Goal: Task Accomplishment & Management: Use online tool/utility

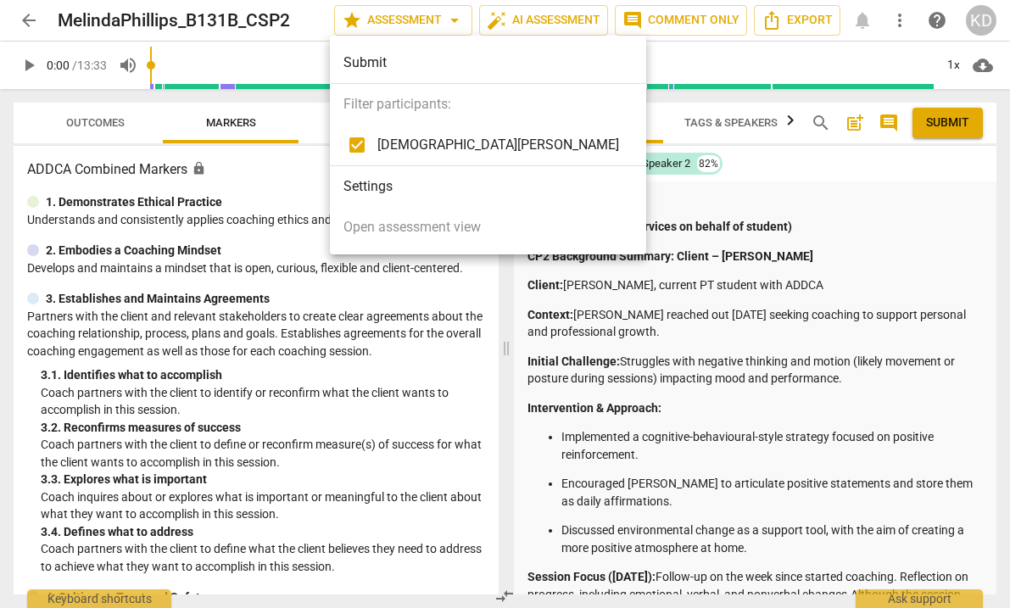
scroll to position [82, 0]
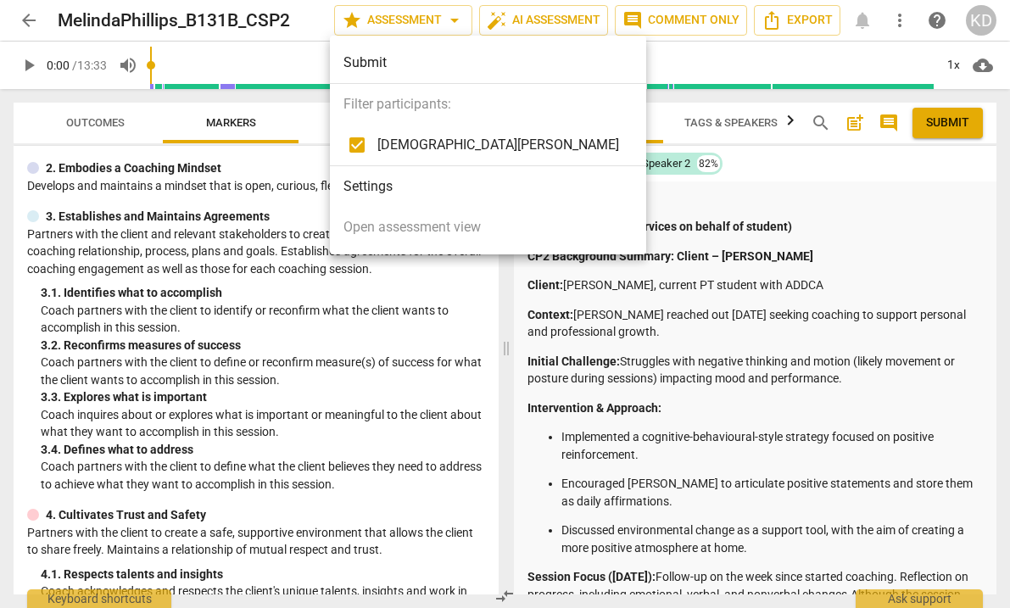
click at [949, 126] on div at bounding box center [505, 304] width 1010 height 608
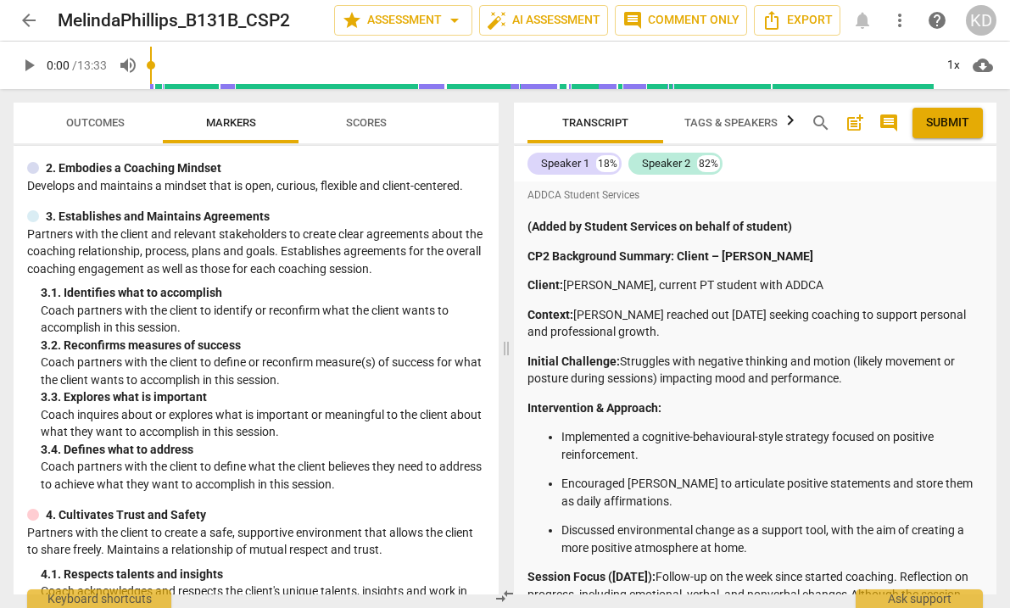
click at [949, 126] on span "Submit" at bounding box center [947, 123] width 43 height 17
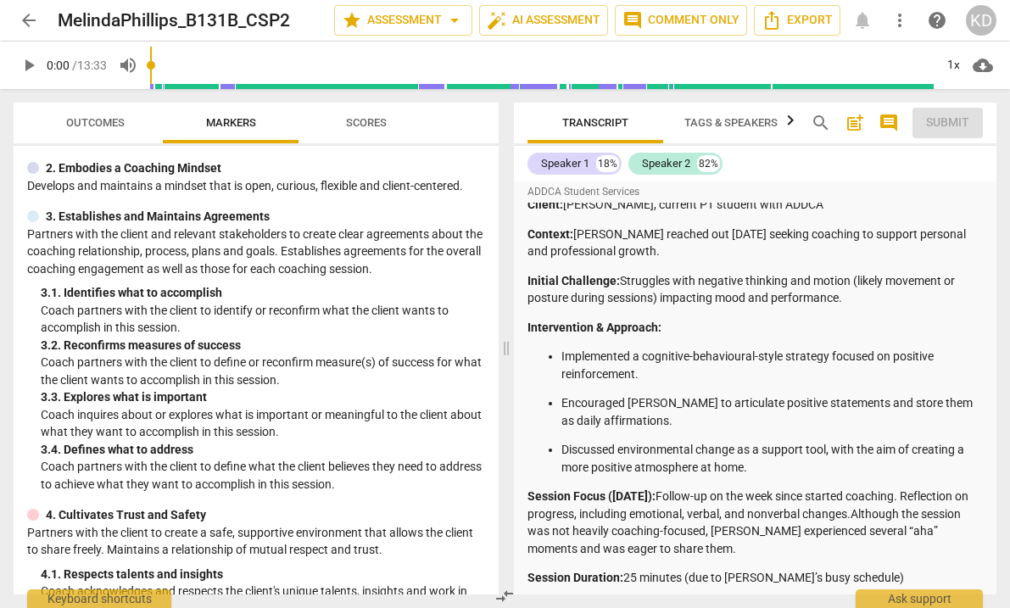
scroll to position [0, 0]
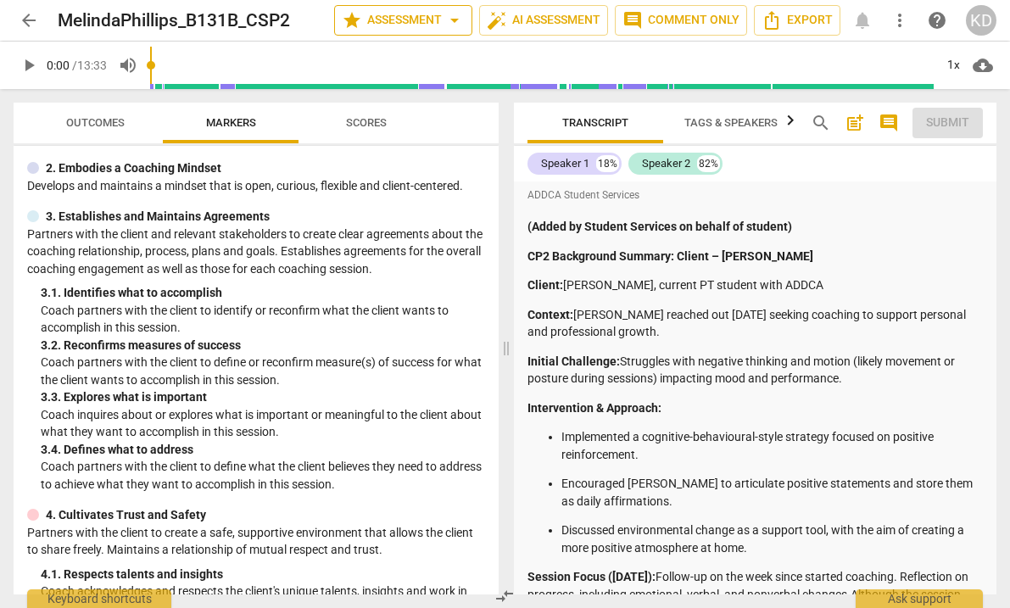
click at [426, 14] on span "star Assessment arrow_drop_down" at bounding box center [403, 20] width 123 height 20
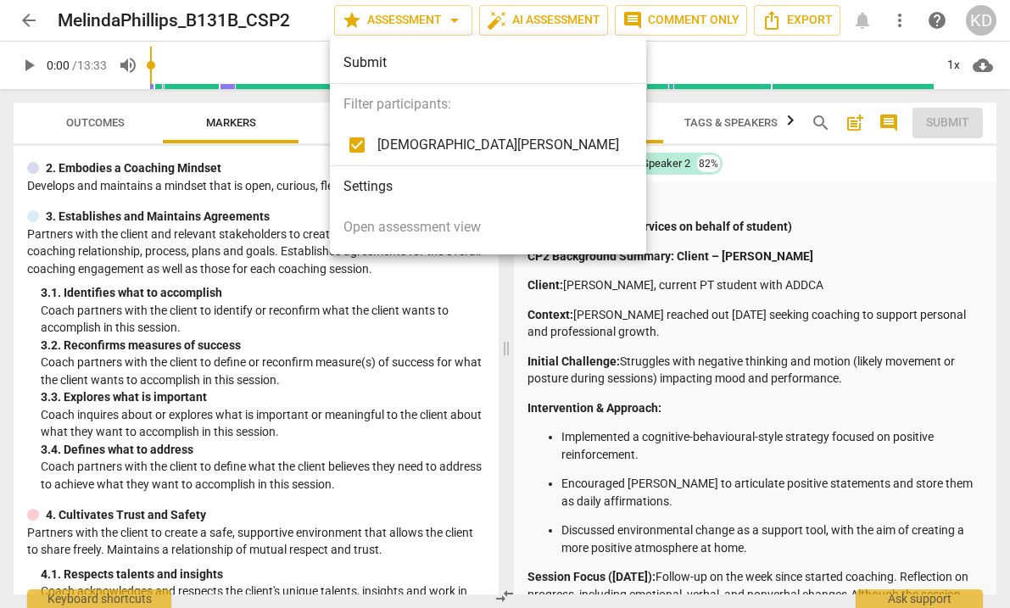
click at [562, 18] on div at bounding box center [505, 304] width 1010 height 608
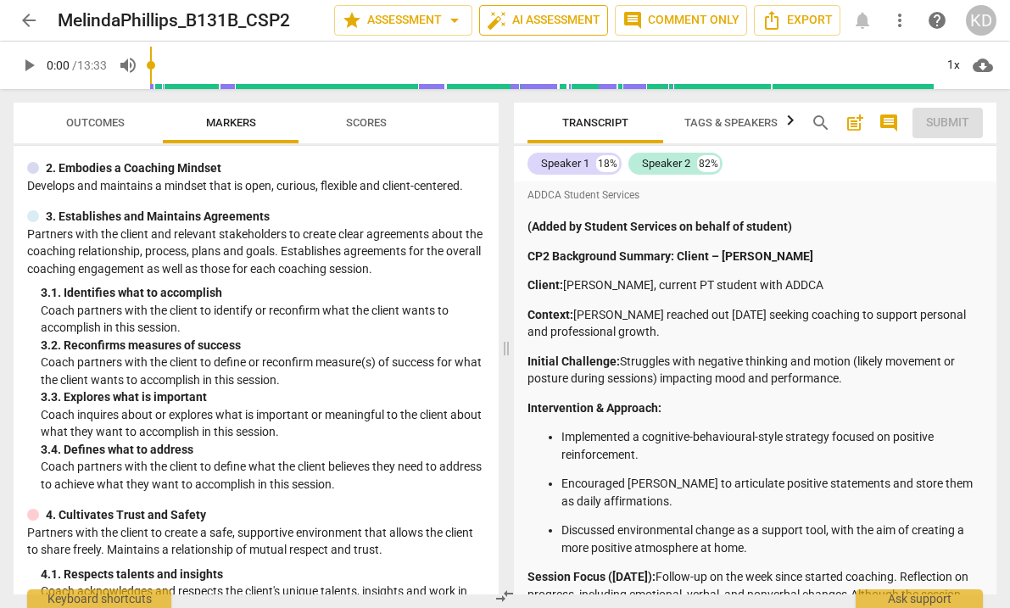
click at [562, 18] on span "auto_fix_high AI Assessment" at bounding box center [544, 20] width 114 height 20
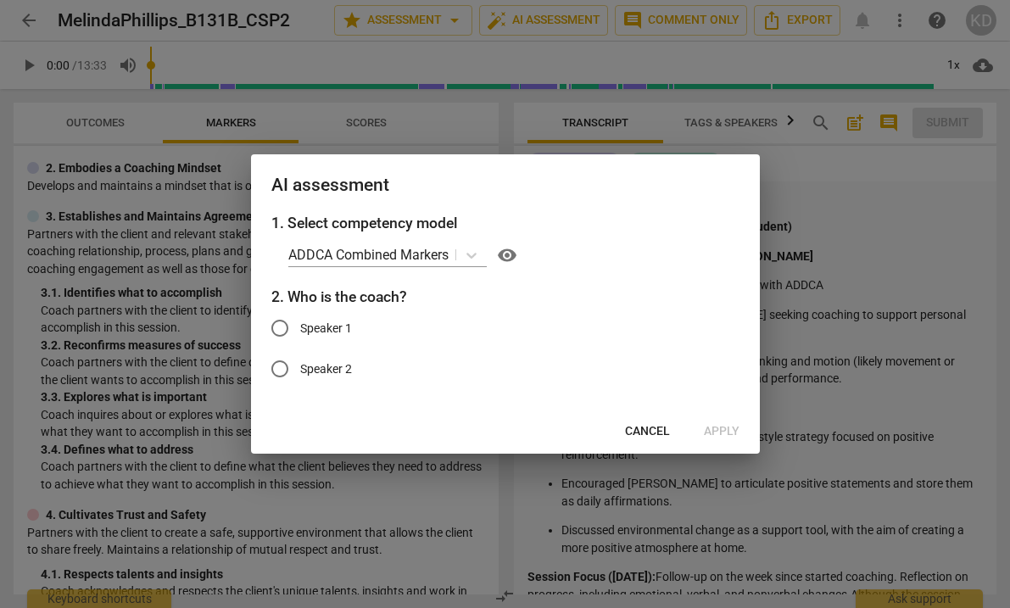
click at [661, 17] on div at bounding box center [505, 304] width 1010 height 608
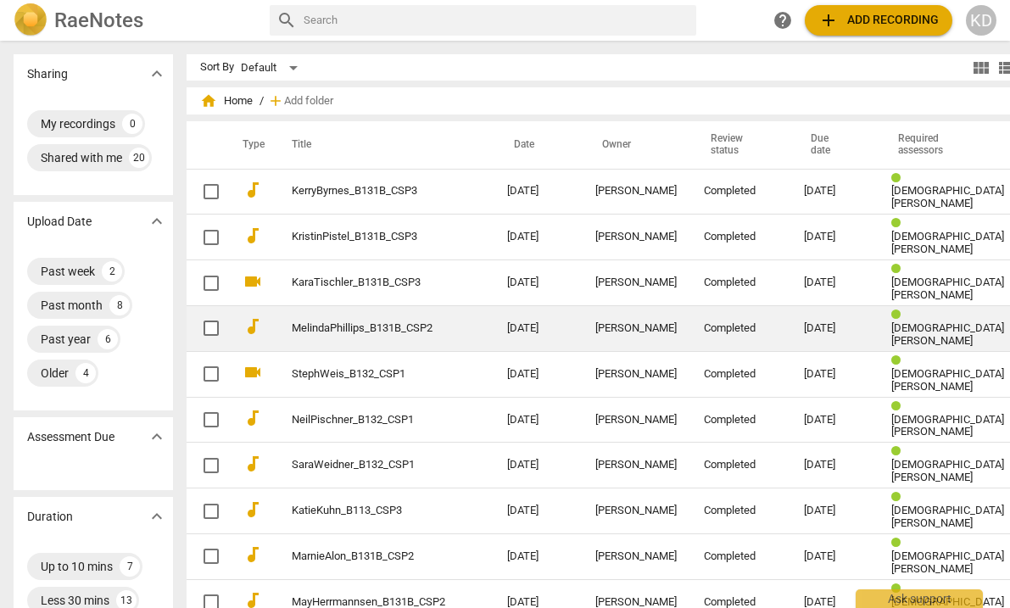
click at [316, 325] on link "MelindaPhillips_B131B_CSP2" at bounding box center [369, 328] width 154 height 13
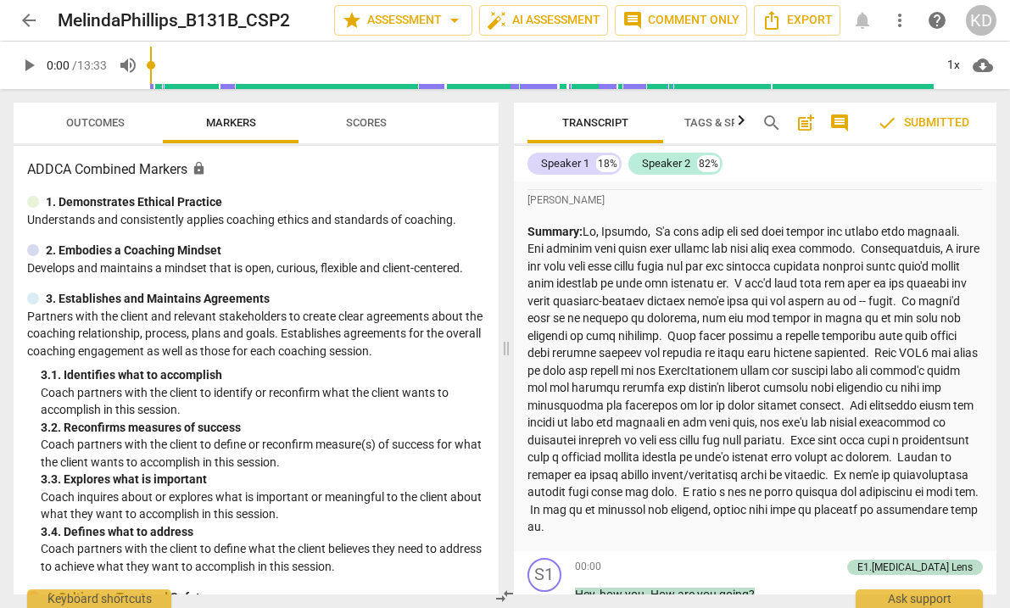
scroll to position [1376, 0]
drag, startPoint x: 527, startPoint y: 234, endPoint x: 733, endPoint y: 520, distance: 352.5
click at [733, 520] on p "Summary:" at bounding box center [756, 380] width 456 height 313
copy p "Summary: Hi, Melinda, I'm glad that you and your client are making good progres…"
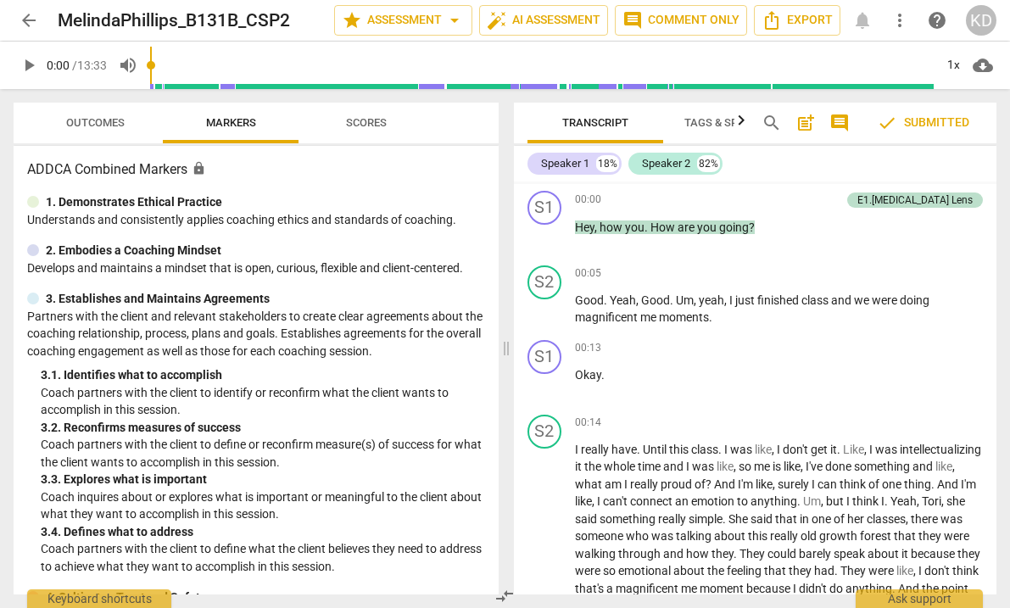
scroll to position [1742, 0]
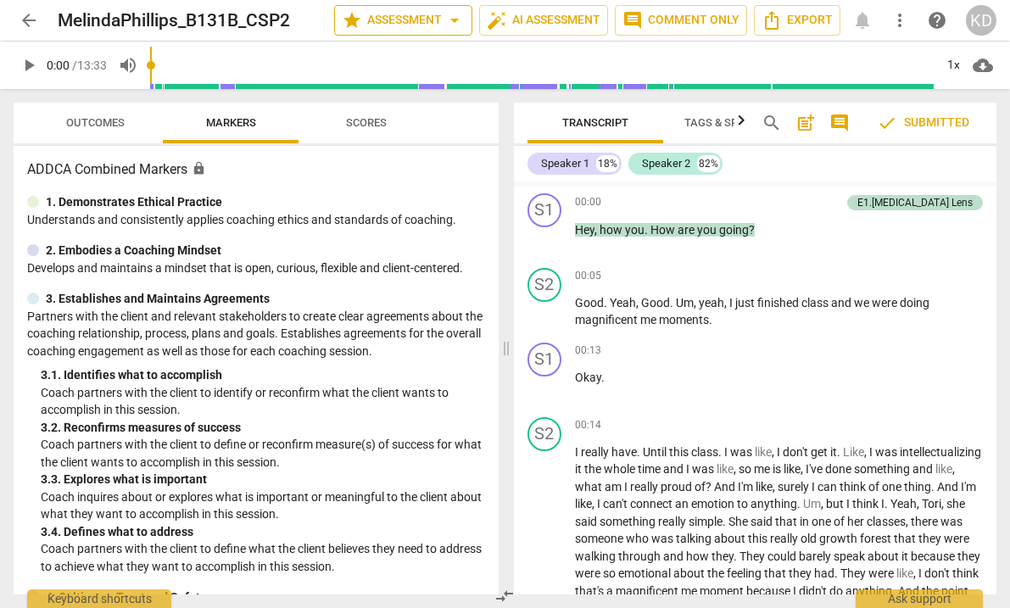
click at [446, 20] on span "arrow_drop_down" at bounding box center [455, 20] width 20 height 20
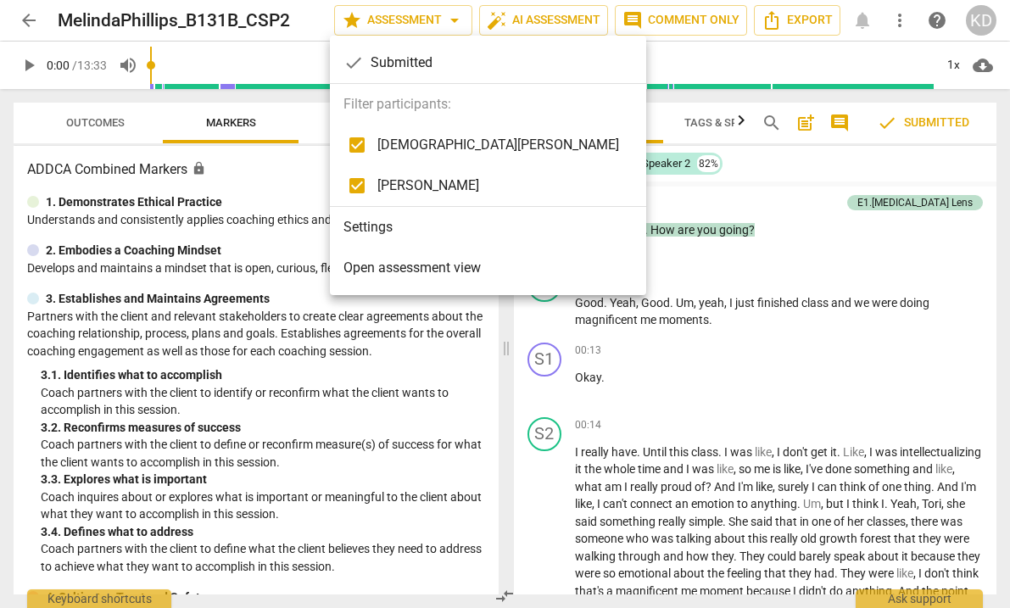
click at [408, 191] on span "Barbara Luther" at bounding box center [499, 186] width 242 height 20
click at [366, 184] on input "checkbox" at bounding box center [357, 185] width 41 height 41
checkbox input "true"
click at [361, 149] on input "checkbox" at bounding box center [357, 145] width 41 height 41
checkbox input "false"
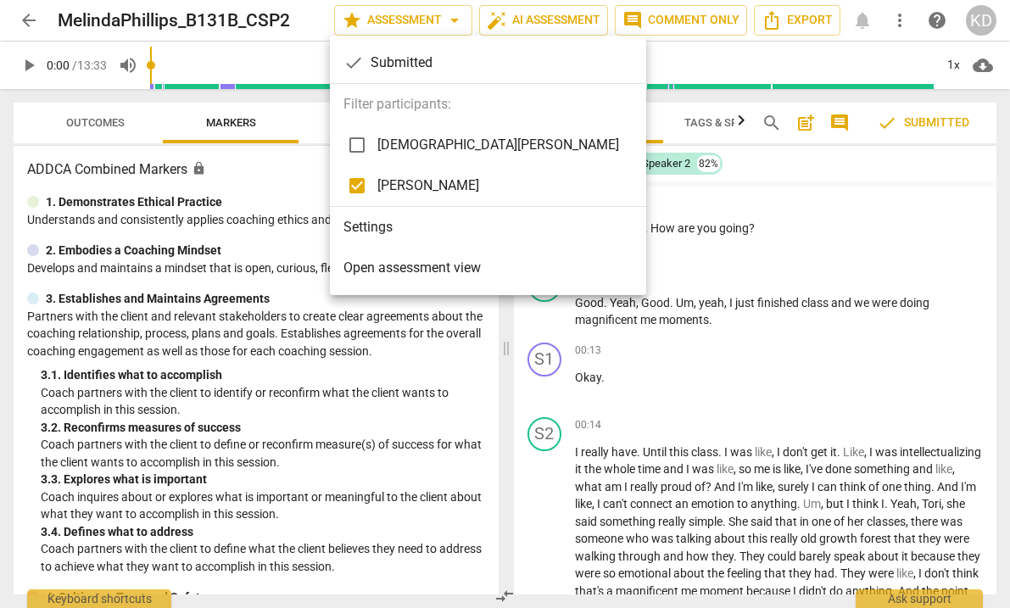
click at [89, 130] on div at bounding box center [505, 304] width 1010 height 608
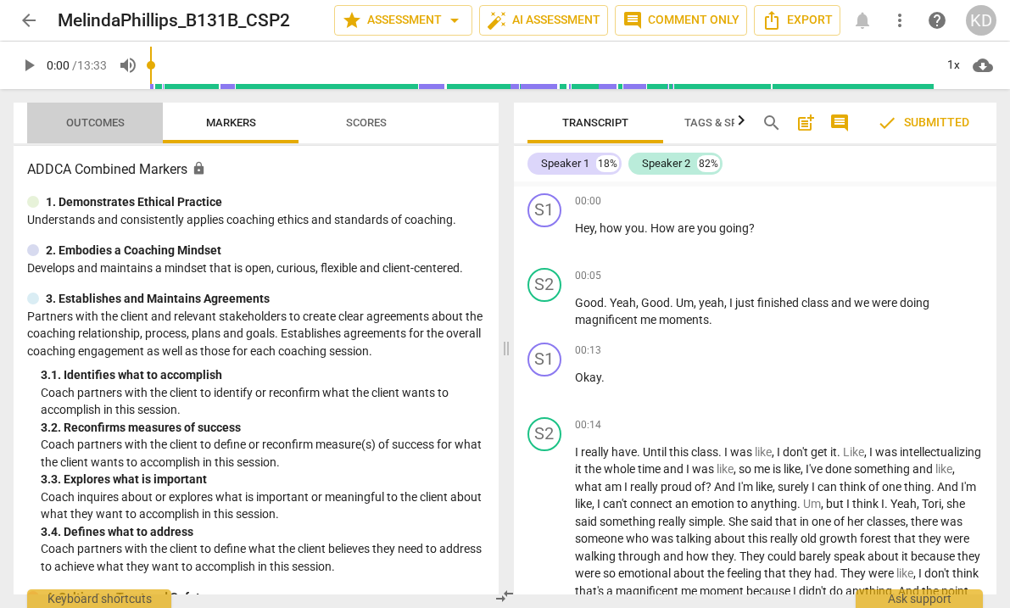
click at [123, 114] on span "Outcomes" at bounding box center [95, 123] width 99 height 23
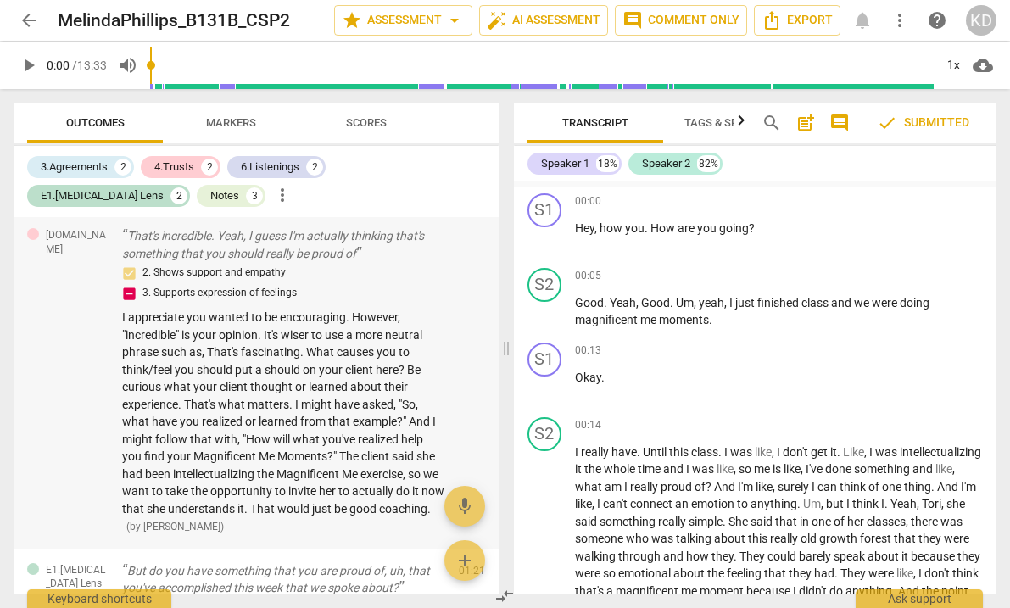
scroll to position [0, 0]
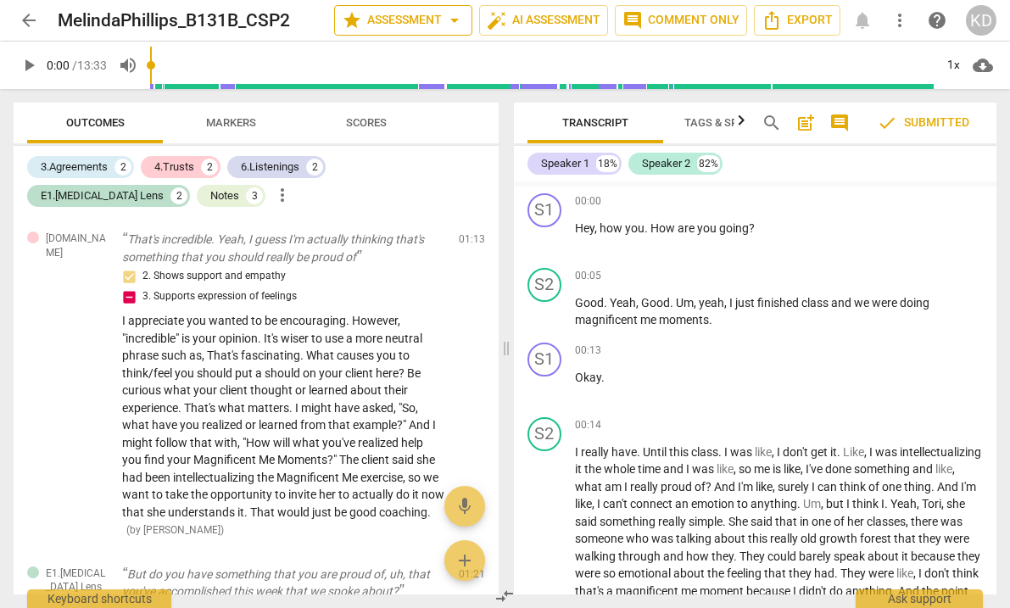
click at [449, 24] on span "arrow_drop_down" at bounding box center [455, 20] width 20 height 20
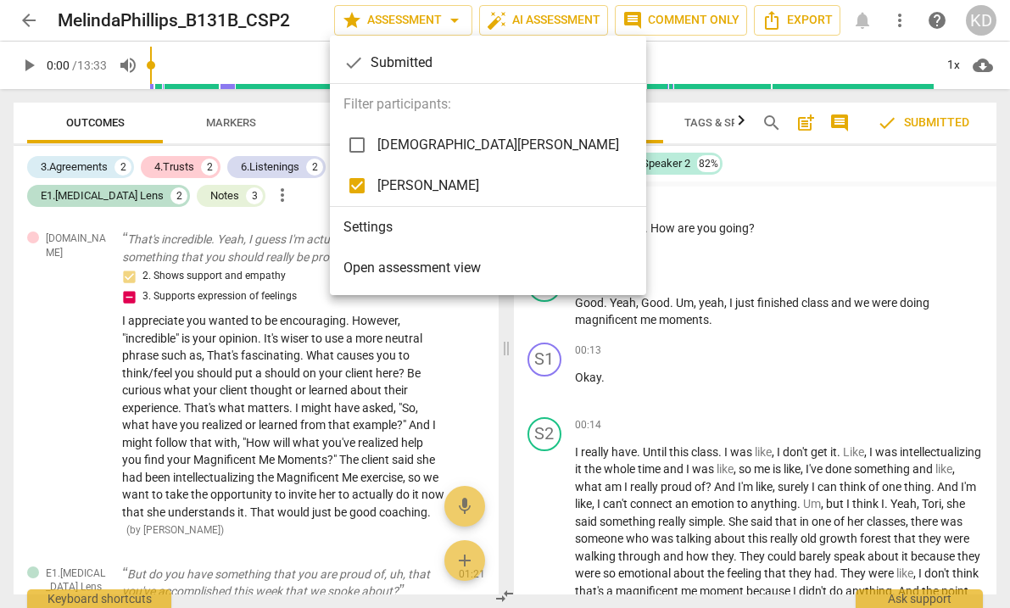
click at [409, 143] on span "[DEMOGRAPHIC_DATA][PERSON_NAME]" at bounding box center [499, 145] width 242 height 20
checkbox input "true"
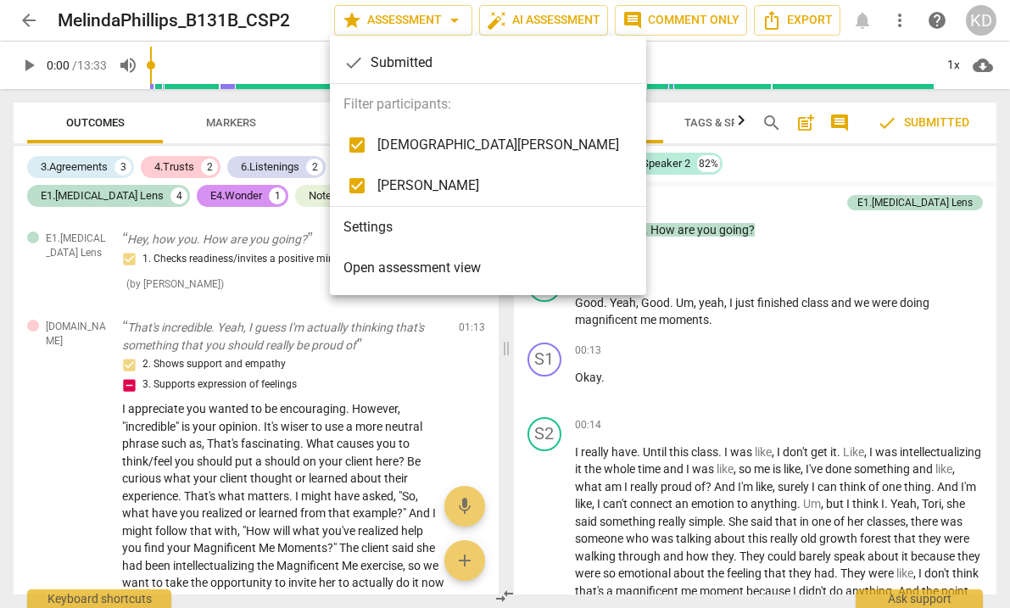
click at [59, 449] on div at bounding box center [505, 304] width 1010 height 608
